Goal: Find specific page/section: Find specific page/section

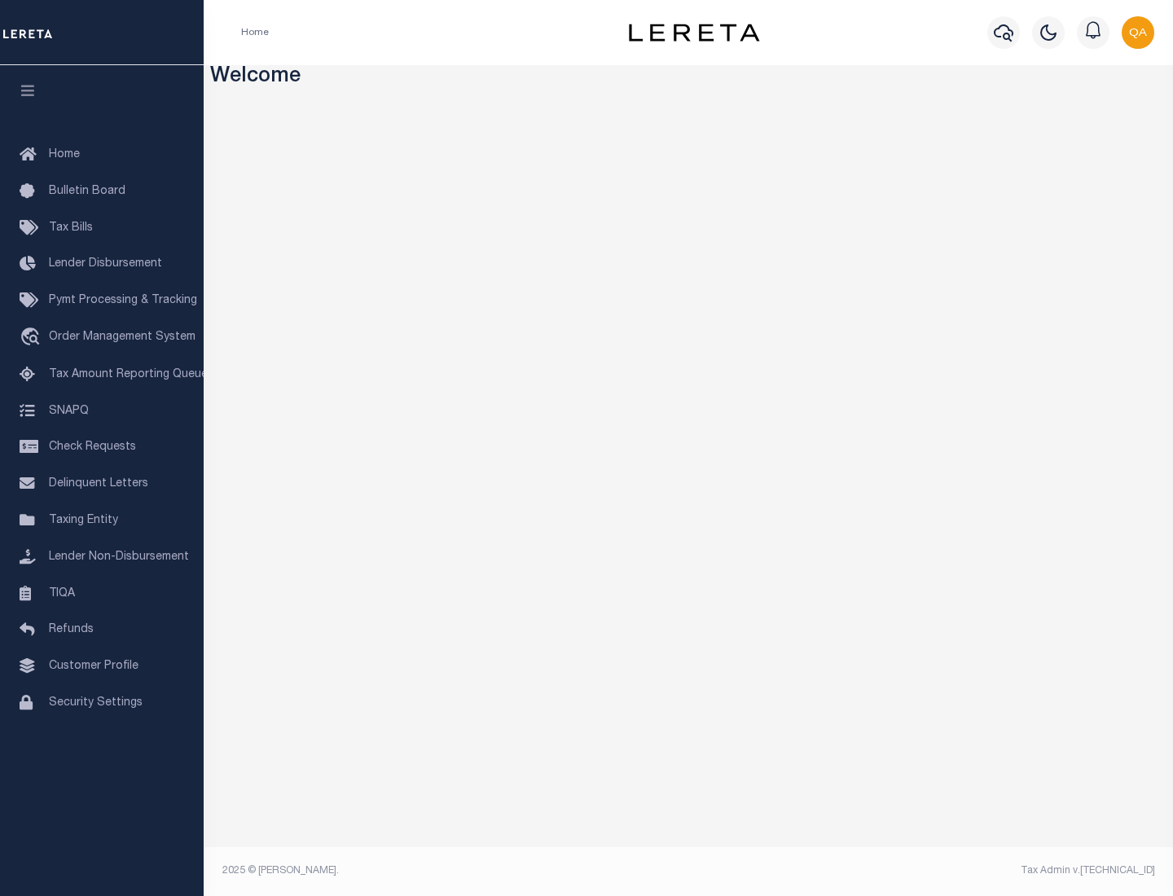
click at [102, 447] on span "Check Requests" at bounding box center [92, 446] width 87 height 11
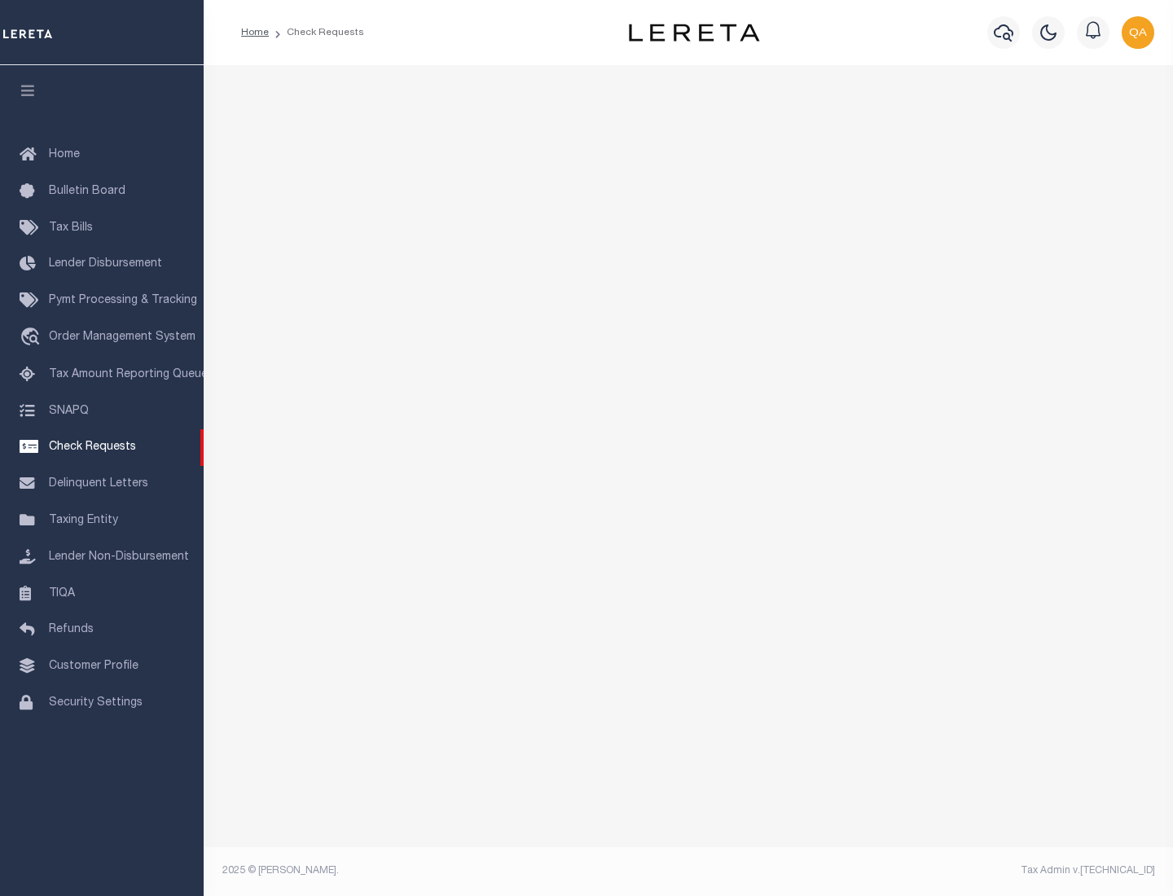
select select "50"
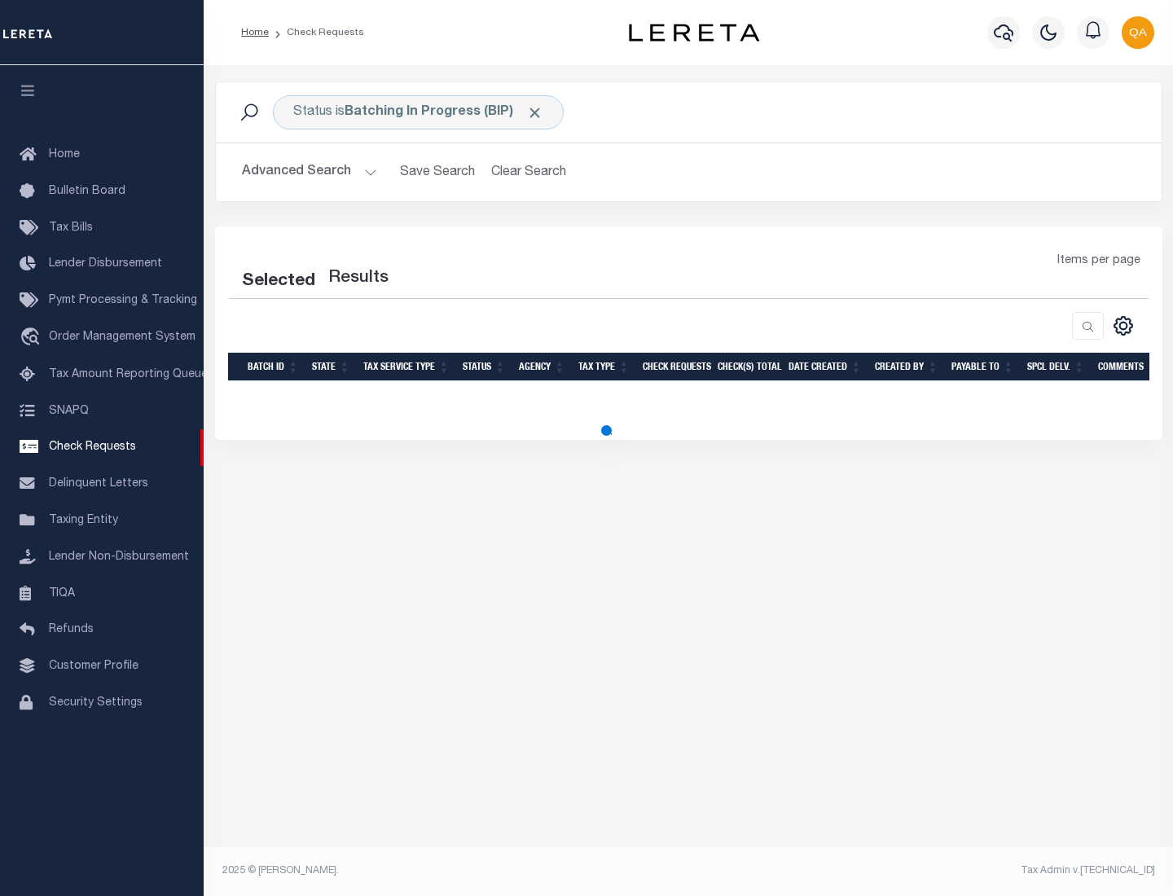
select select "50"
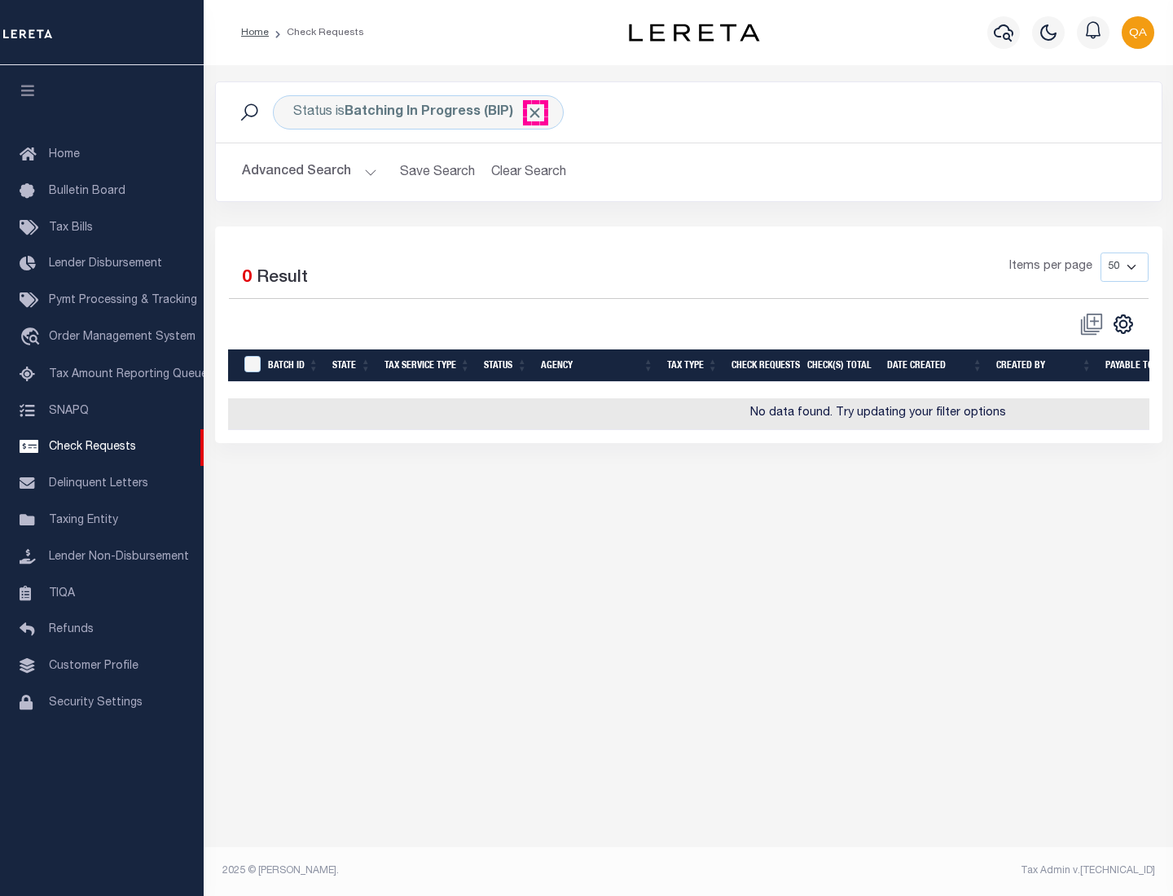
click at [535, 112] on span "Click to Remove" at bounding box center [534, 112] width 17 height 17
